Goal: Find contact information: Find contact information

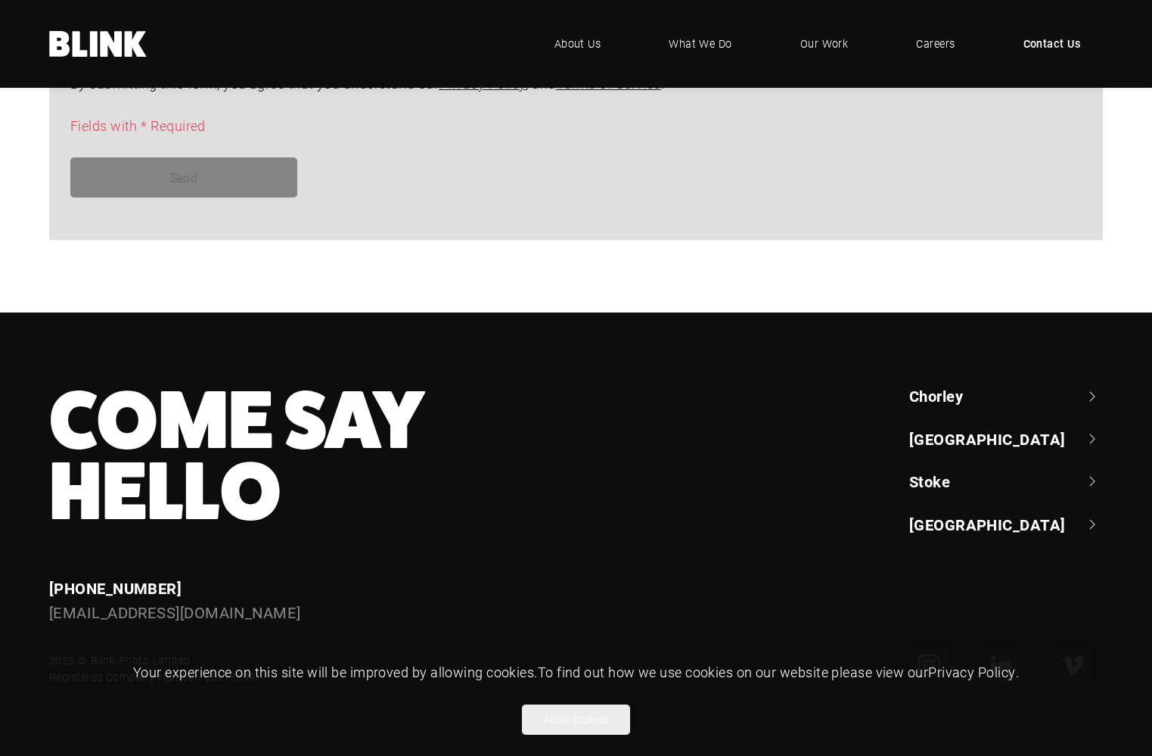
scroll to position [1274, 0]
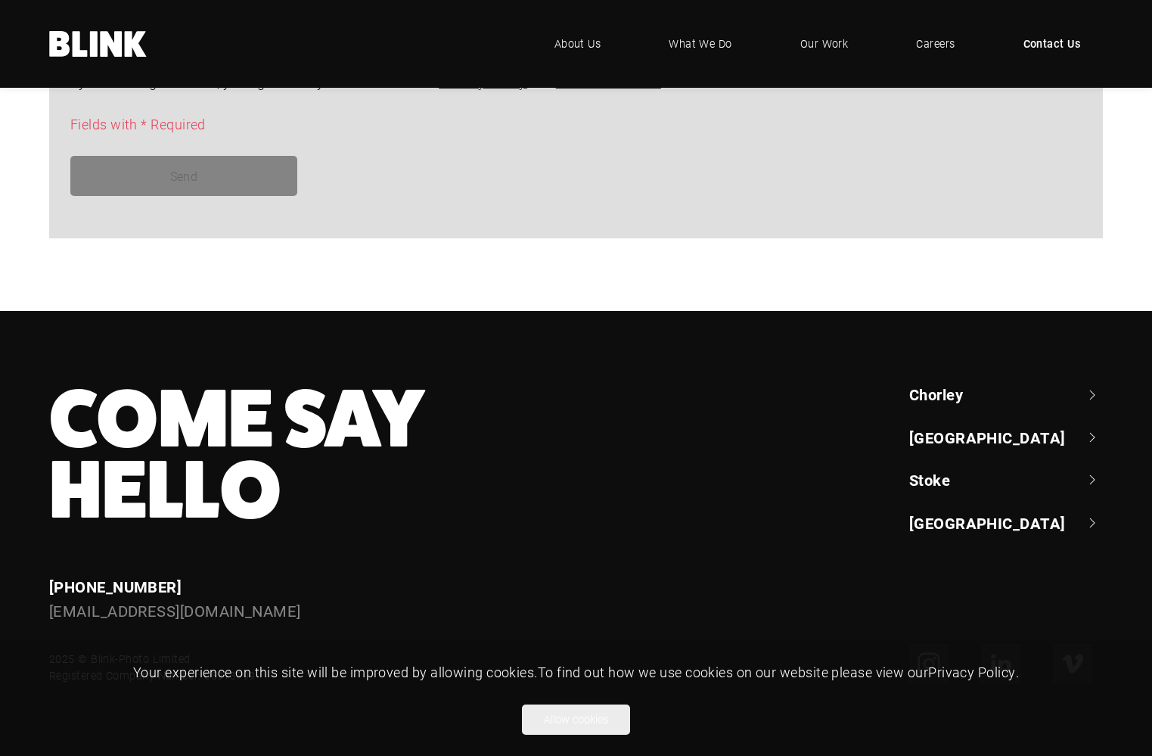
click at [949, 393] on link "Chorley" at bounding box center [1006, 393] width 194 height 21
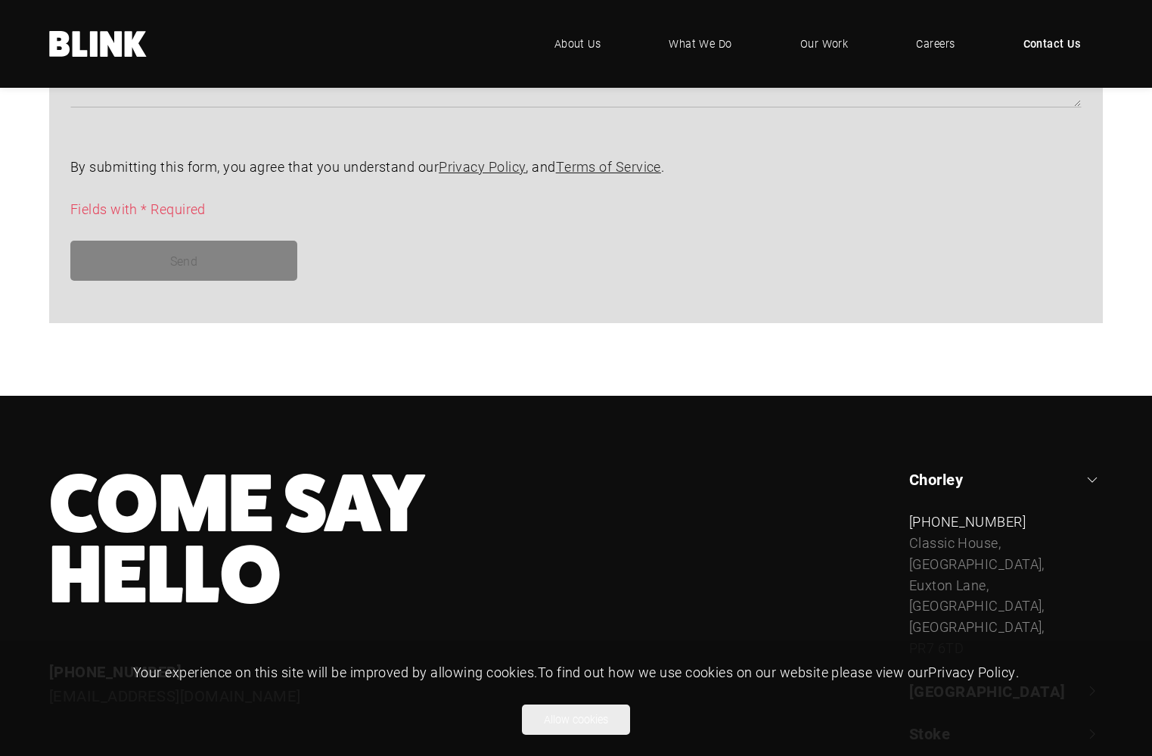
scroll to position [1330, 0]
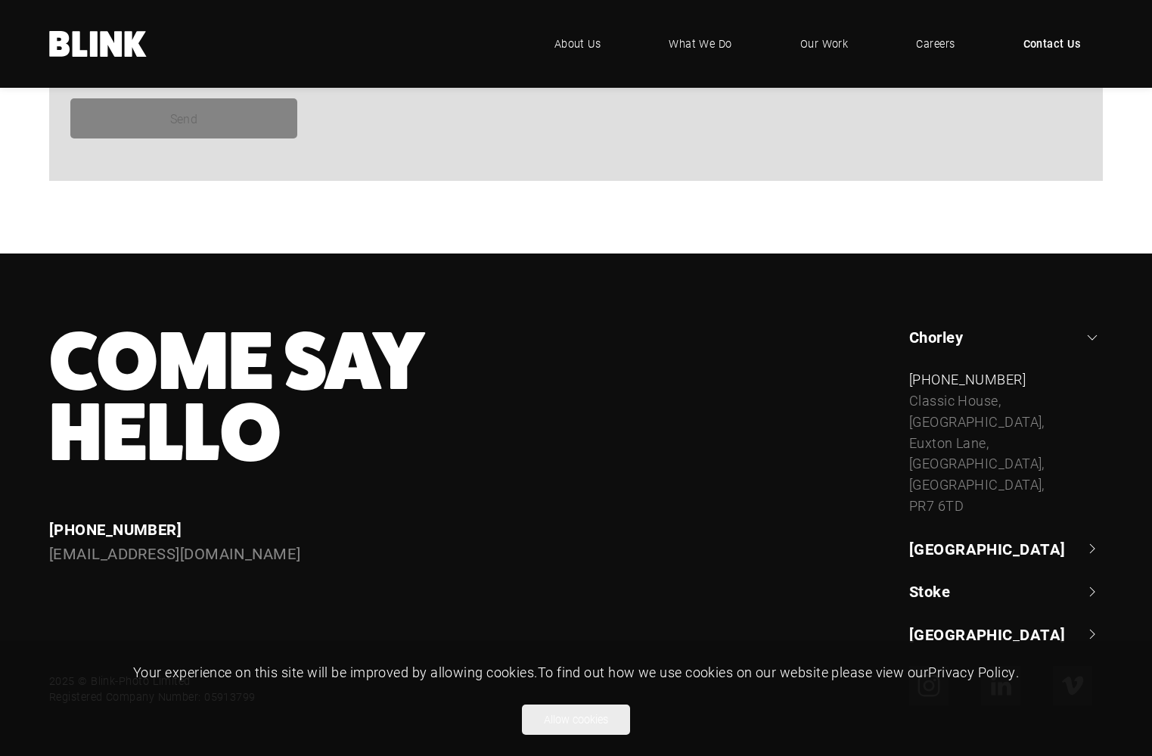
drag, startPoint x: 941, startPoint y: 556, endPoint x: 941, endPoint y: 564, distance: 8.3
click at [939, 556] on ul "Chorley +44 (0) 1257 264 494 Classic House, Xton Business Park, Euxton Lane, Ch…" at bounding box center [1006, 485] width 194 height 318
click at [939, 580] on link "Stoke" at bounding box center [1006, 590] width 194 height 21
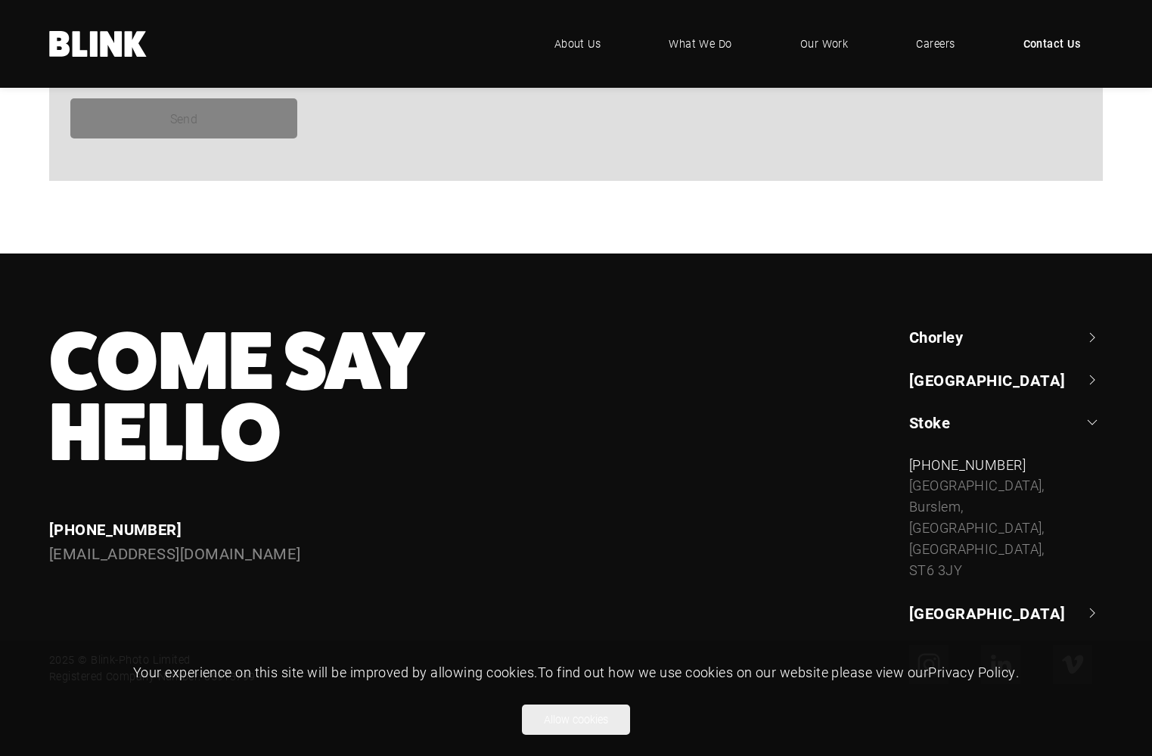
click at [961, 381] on link "[GEOGRAPHIC_DATA]" at bounding box center [1006, 379] width 194 height 21
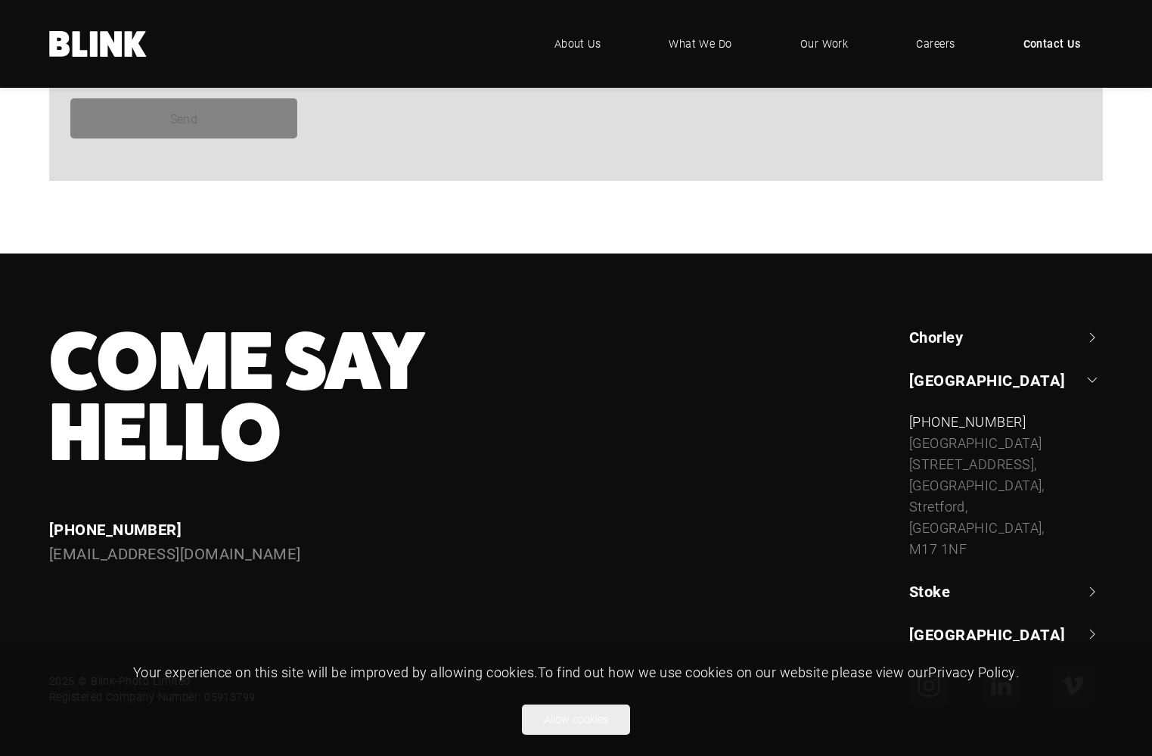
click at [955, 346] on link "Chorley" at bounding box center [1006, 336] width 194 height 21
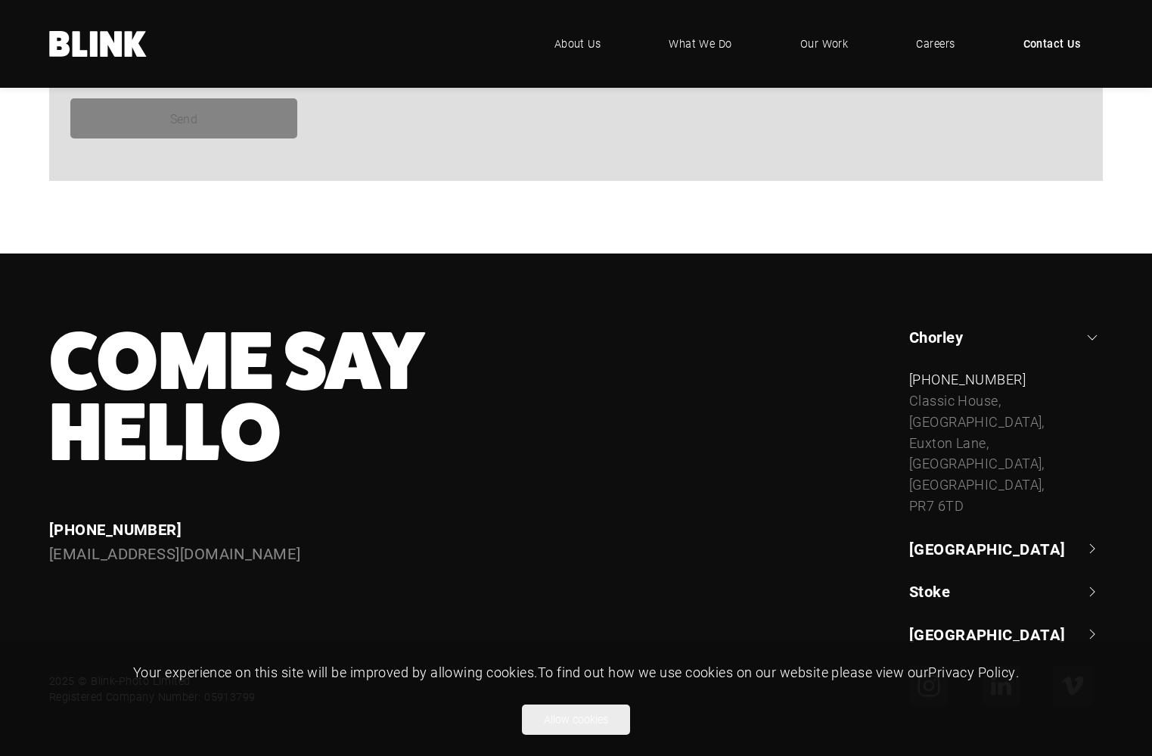
drag, startPoint x: 960, startPoint y: 483, endPoint x: 904, endPoint y: 413, distance: 89.3
click at [903, 410] on div "Chorley +44 (0) 1257 264 494 Classic House, Xton Business Park, Euxton Lane, Ch…" at bounding box center [995, 485] width 215 height 318
copy div "Classic House, Xton Business Park, Euxton Lane, Chorley, Lancashire, PR7 6TD"
click at [122, 52] on icon at bounding box center [112, 44] width 22 height 26
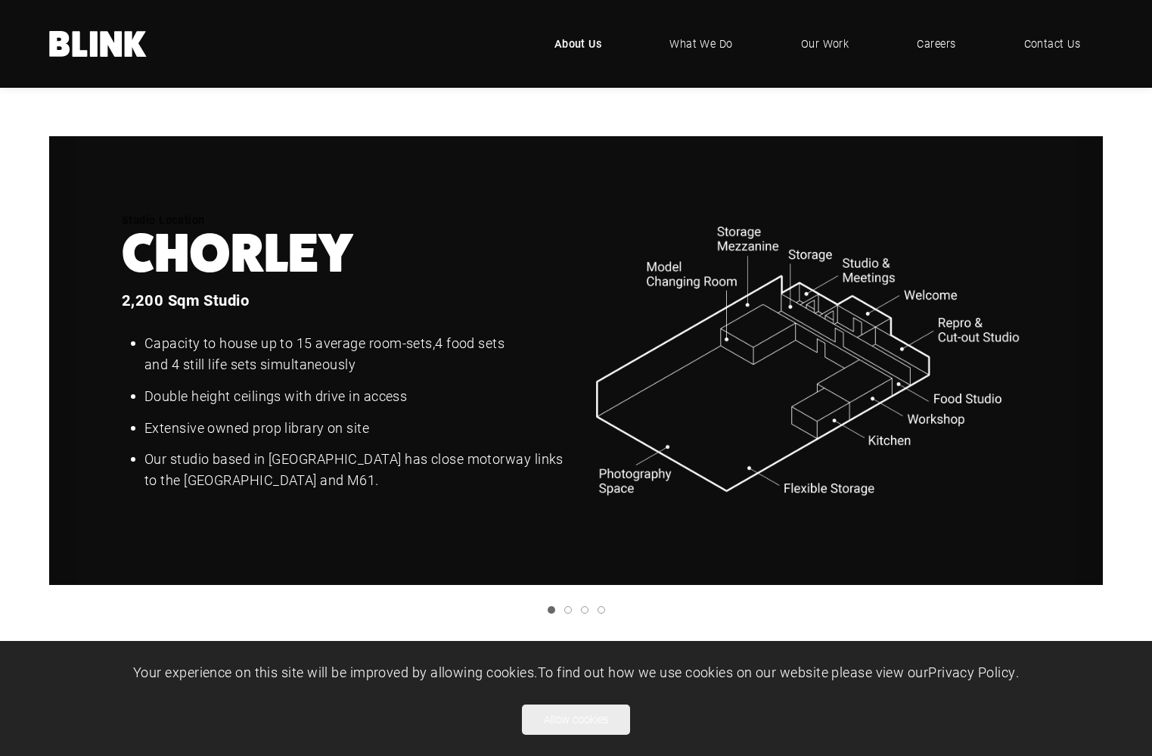
scroll to position [1777, 0]
